Goal: Information Seeking & Learning: Learn about a topic

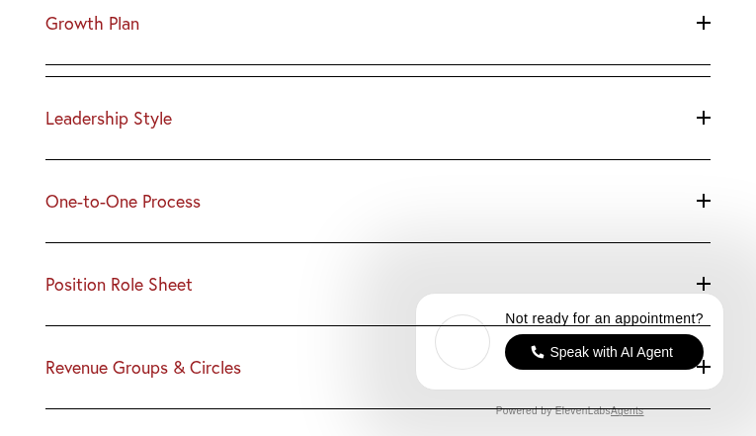
scroll to position [1635, 0]
